Goal: Task Accomplishment & Management: Manage account settings

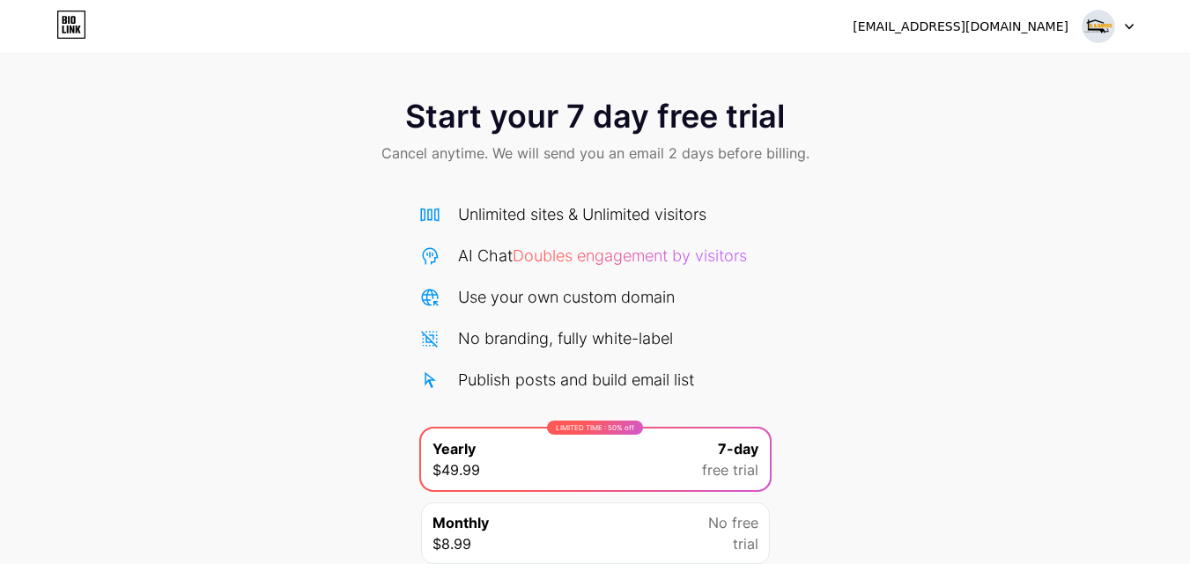
click at [1090, 27] on img at bounding box center [1097, 26] width 33 height 33
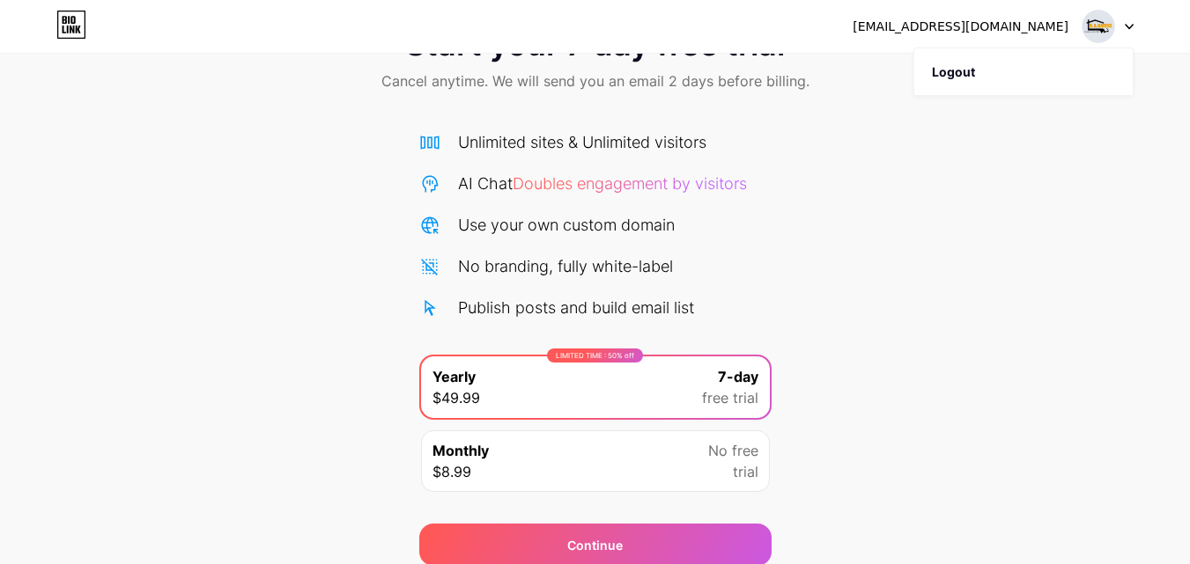
scroll to position [144, 0]
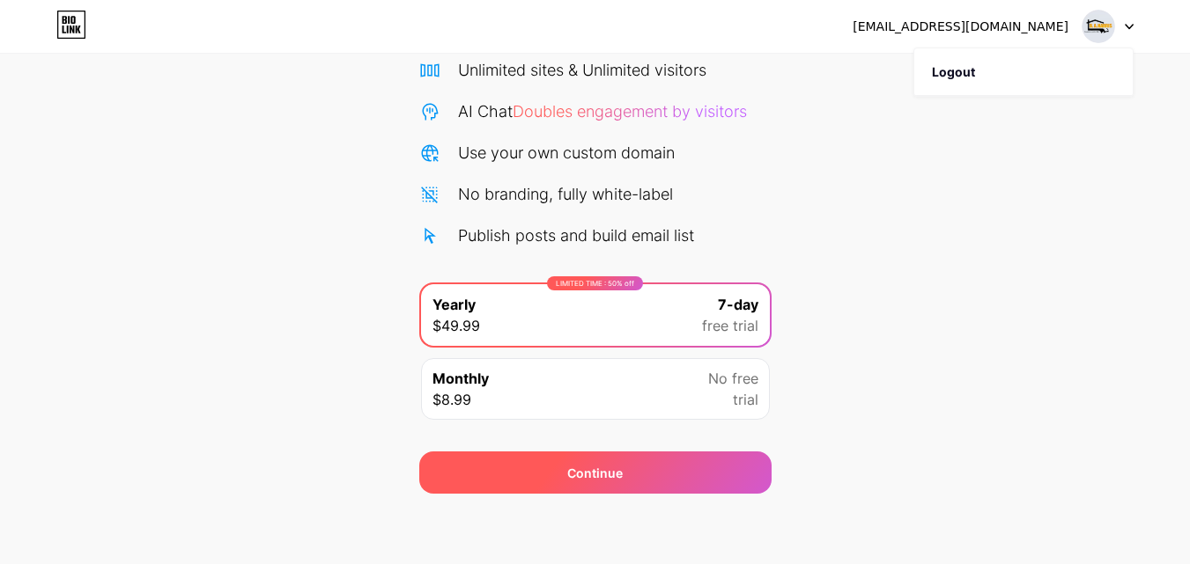
click at [612, 482] on div "Continue" at bounding box center [594, 473] width 55 height 18
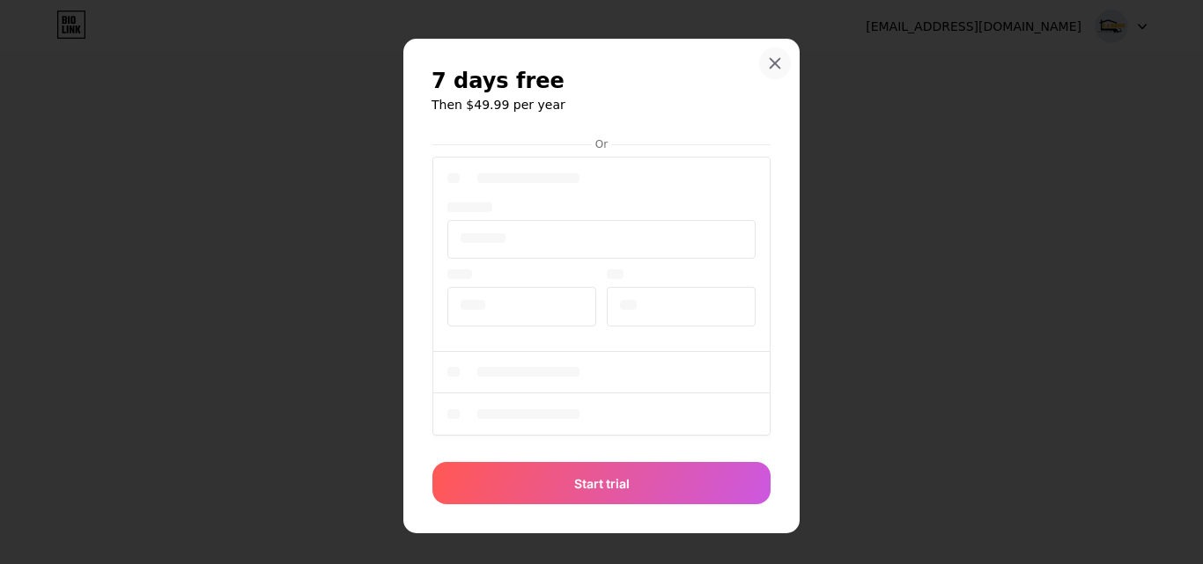
click at [775, 67] on icon at bounding box center [775, 63] width 14 height 14
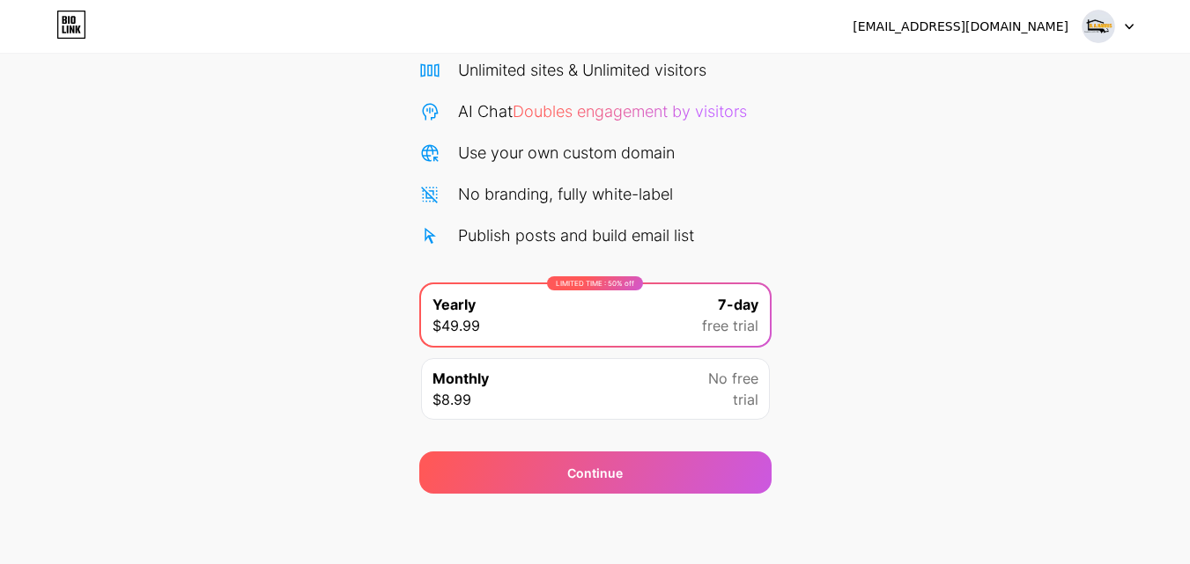
click at [1132, 30] on div at bounding box center [1107, 27] width 51 height 32
click at [1040, 35] on div "[EMAIL_ADDRESS][DOMAIN_NAME]" at bounding box center [960, 27] width 216 height 18
drag, startPoint x: 1075, startPoint y: 16, endPoint x: 1085, endPoint y: 23, distance: 12.0
click at [1085, 23] on div "[EMAIL_ADDRESS][DOMAIN_NAME]" at bounding box center [992, 27] width 281 height 32
click at [1101, 23] on img at bounding box center [1097, 26] width 33 height 33
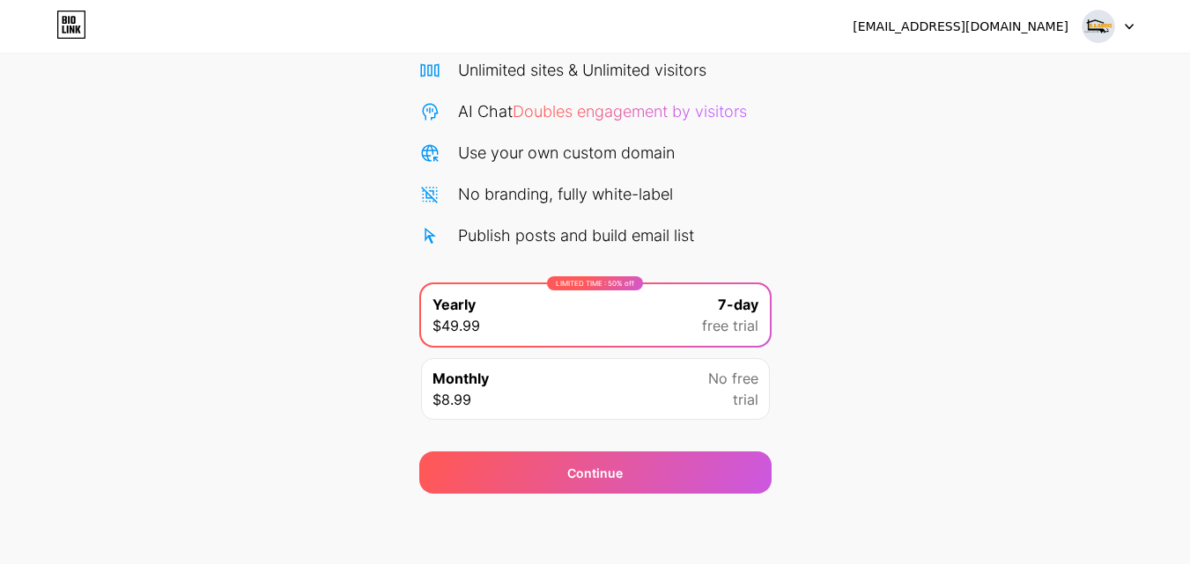
click at [49, 19] on div "[EMAIL_ADDRESS][DOMAIN_NAME] Logout" at bounding box center [595, 27] width 1190 height 32
click at [63, 24] on icon at bounding box center [65, 20] width 4 height 8
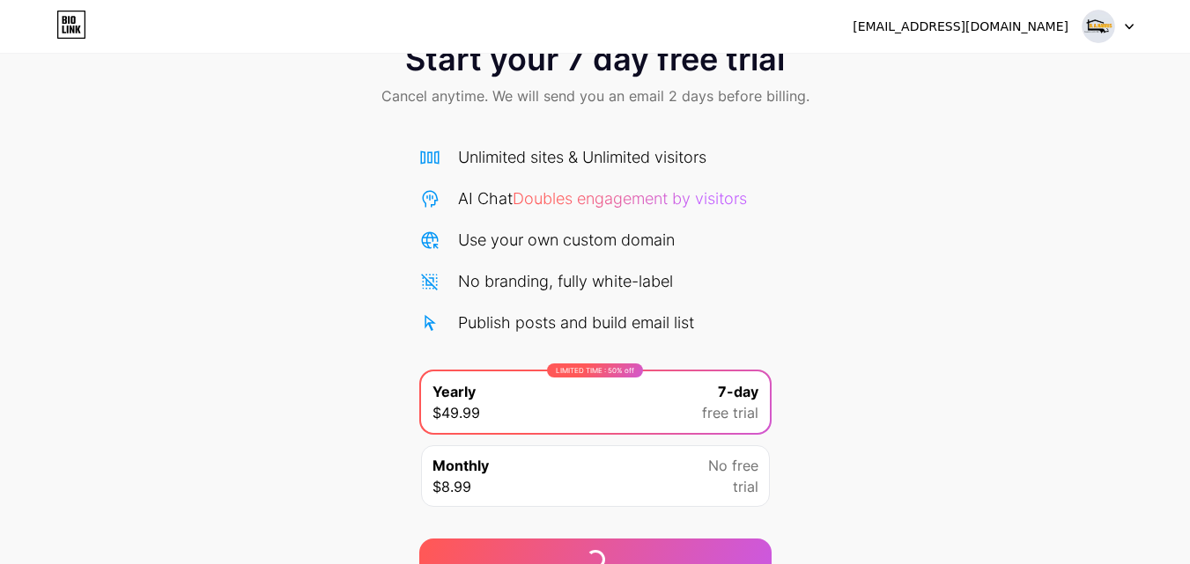
scroll to position [88, 0]
